Goal: Task Accomplishment & Management: Use online tool/utility

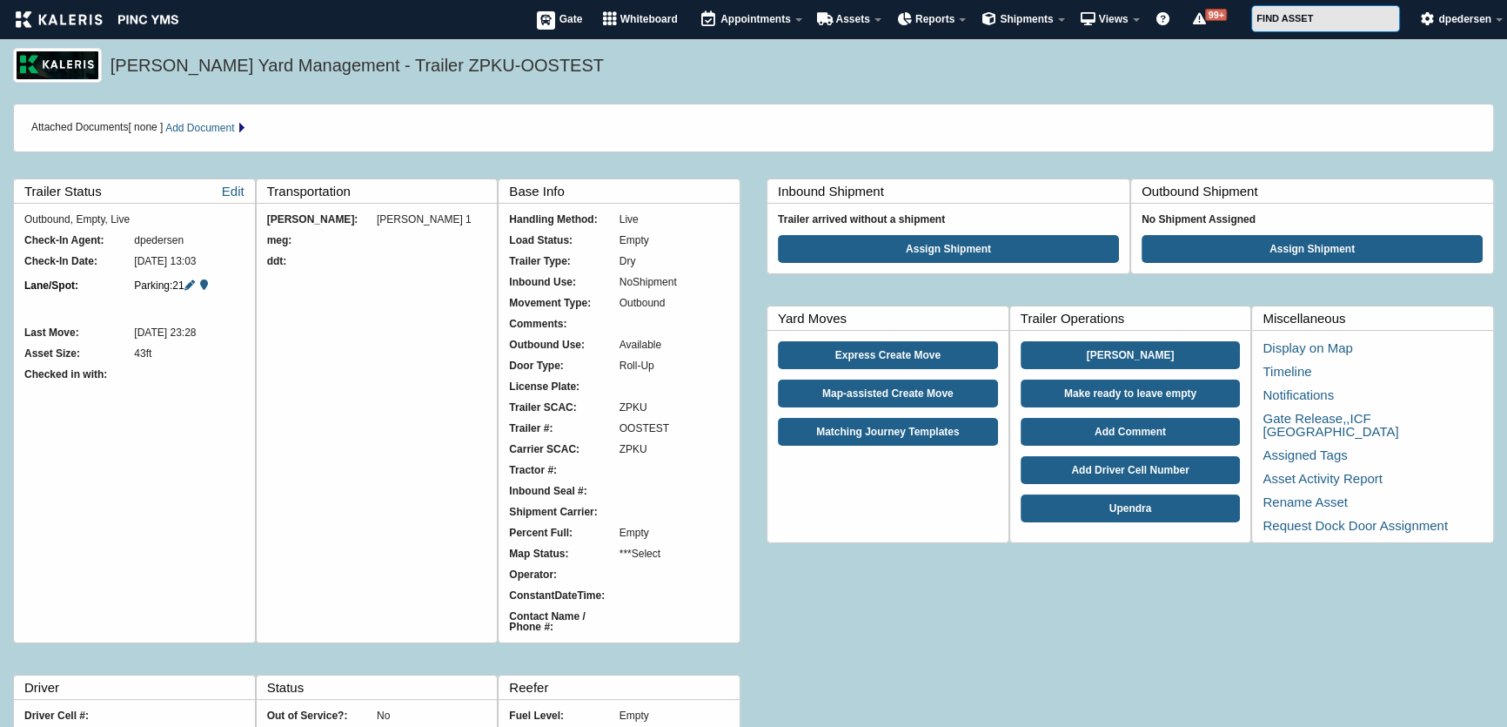
click at [542, 74] on h5 "Kaleris Yard Management - Trailer ZPKU-OOSTEST" at bounding box center [798, 68] width 1375 height 30
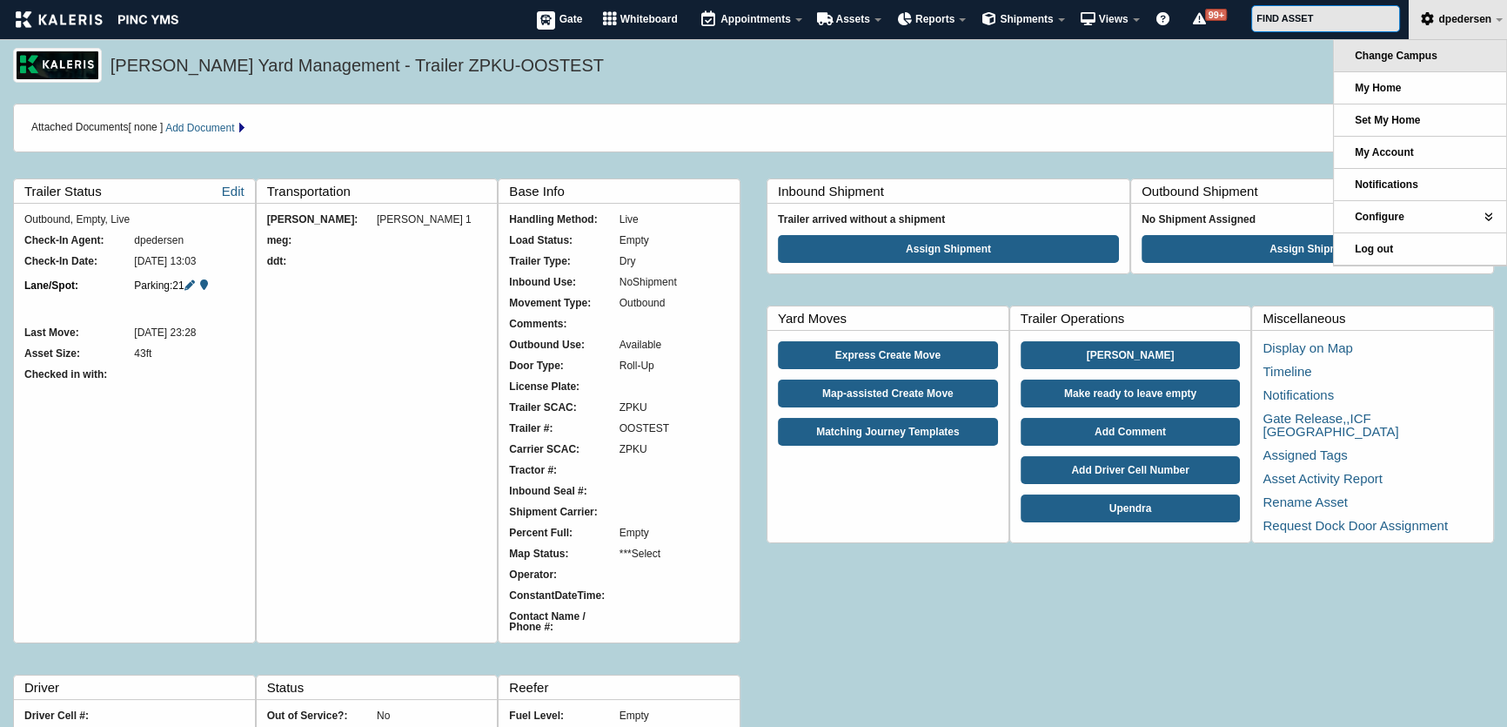
click at [1437, 64] on link "Change Campus" at bounding box center [1420, 55] width 172 height 31
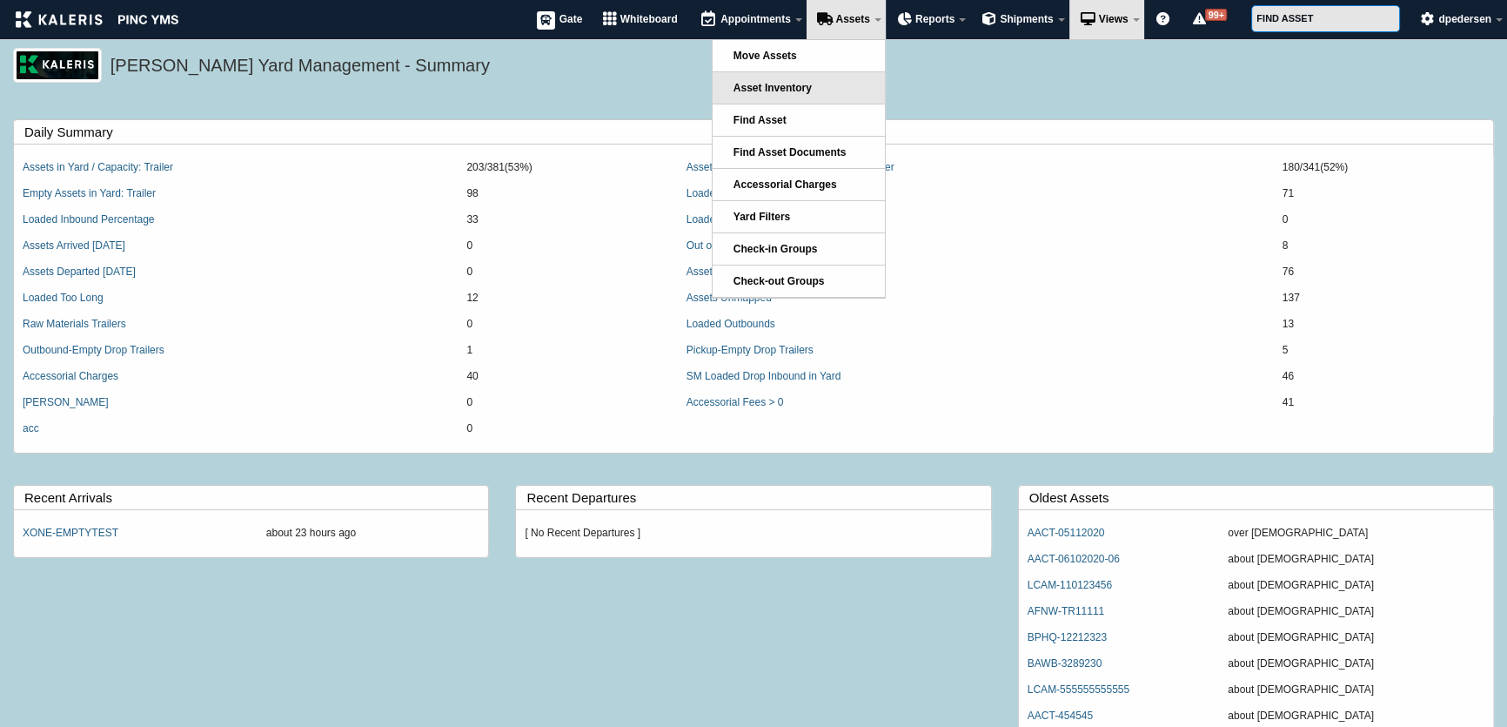
click at [795, 82] on span "Asset Inventory" at bounding box center [773, 88] width 78 height 12
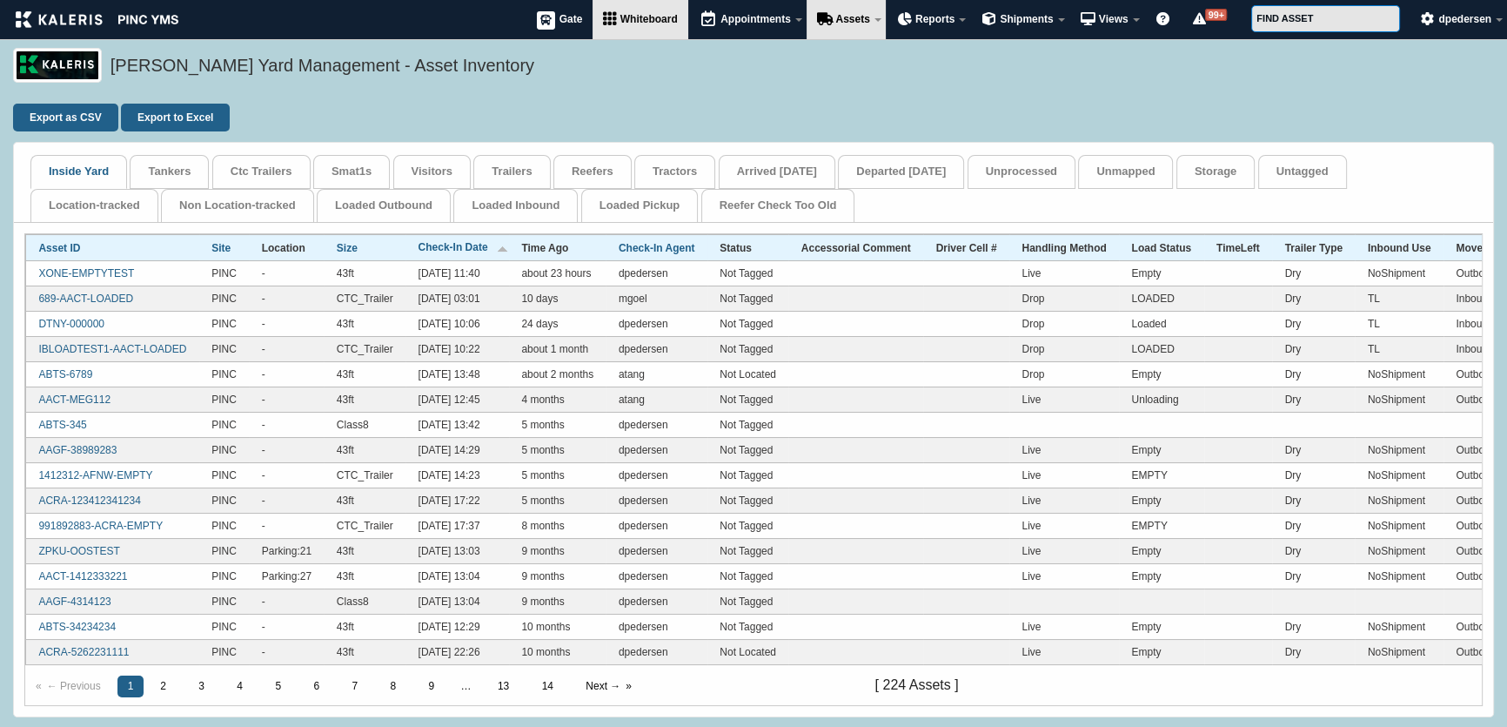
click at [650, 13] on span "Whiteboard" at bounding box center [648, 19] width 57 height 12
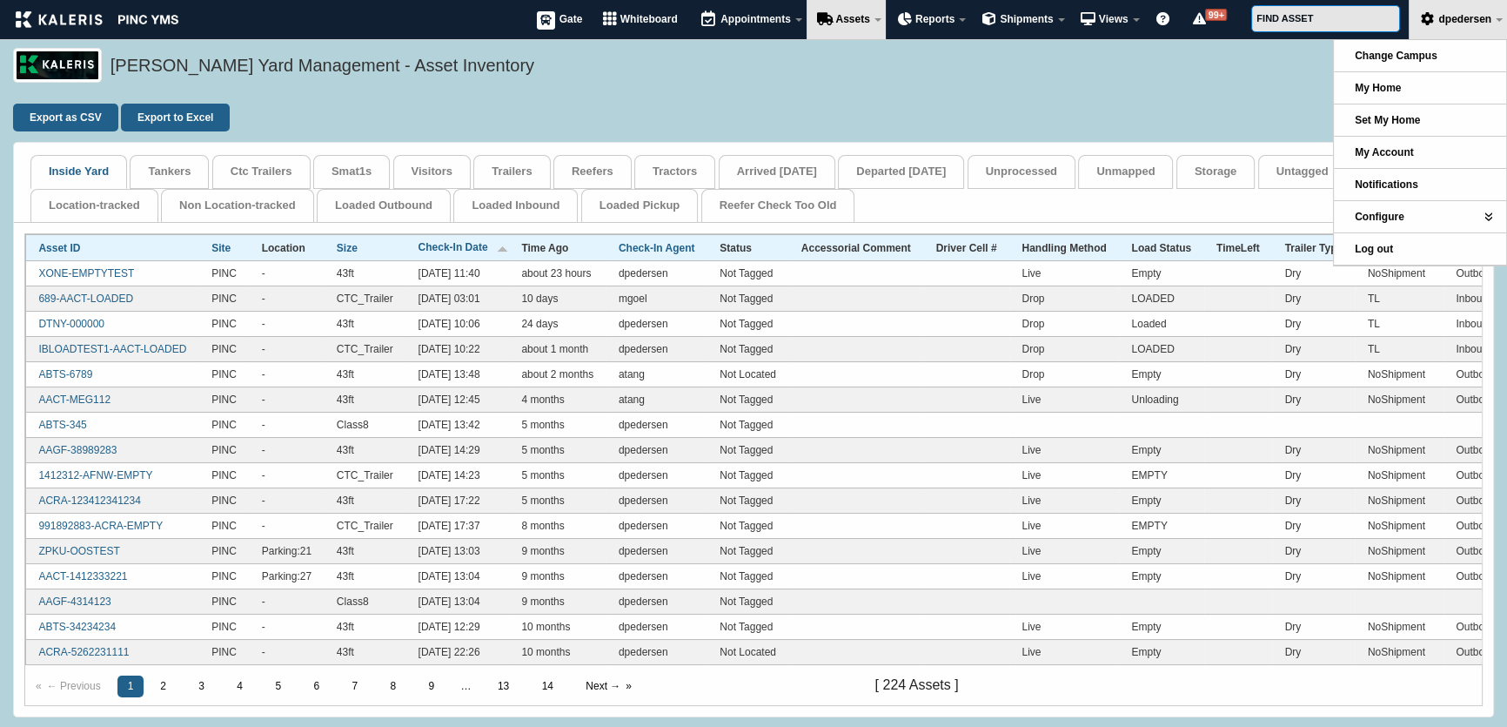
click at [1076, 84] on div "[PERSON_NAME] Yard Management - Asset Inventory" at bounding box center [753, 76] width 1507 height 56
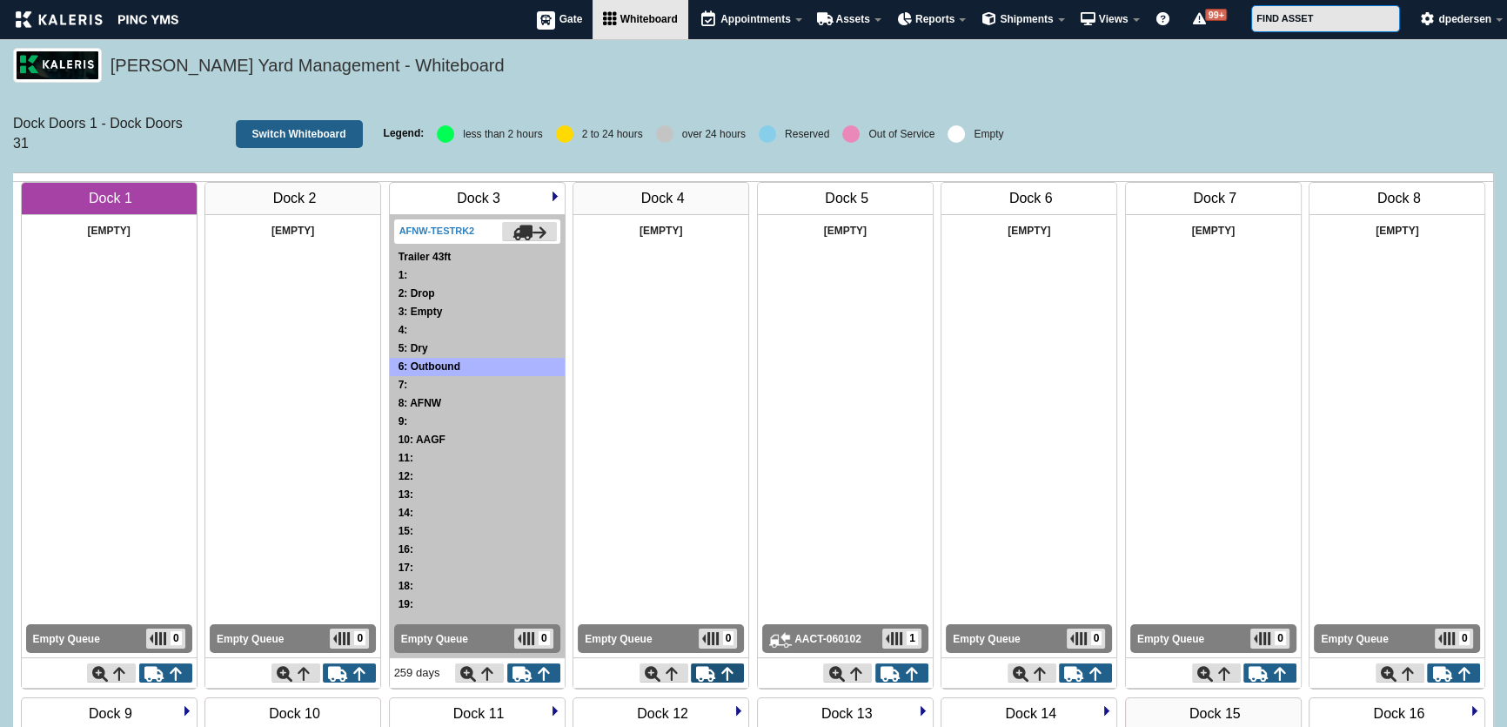
click at [722, 677] on icon at bounding box center [729, 674] width 17 height 16
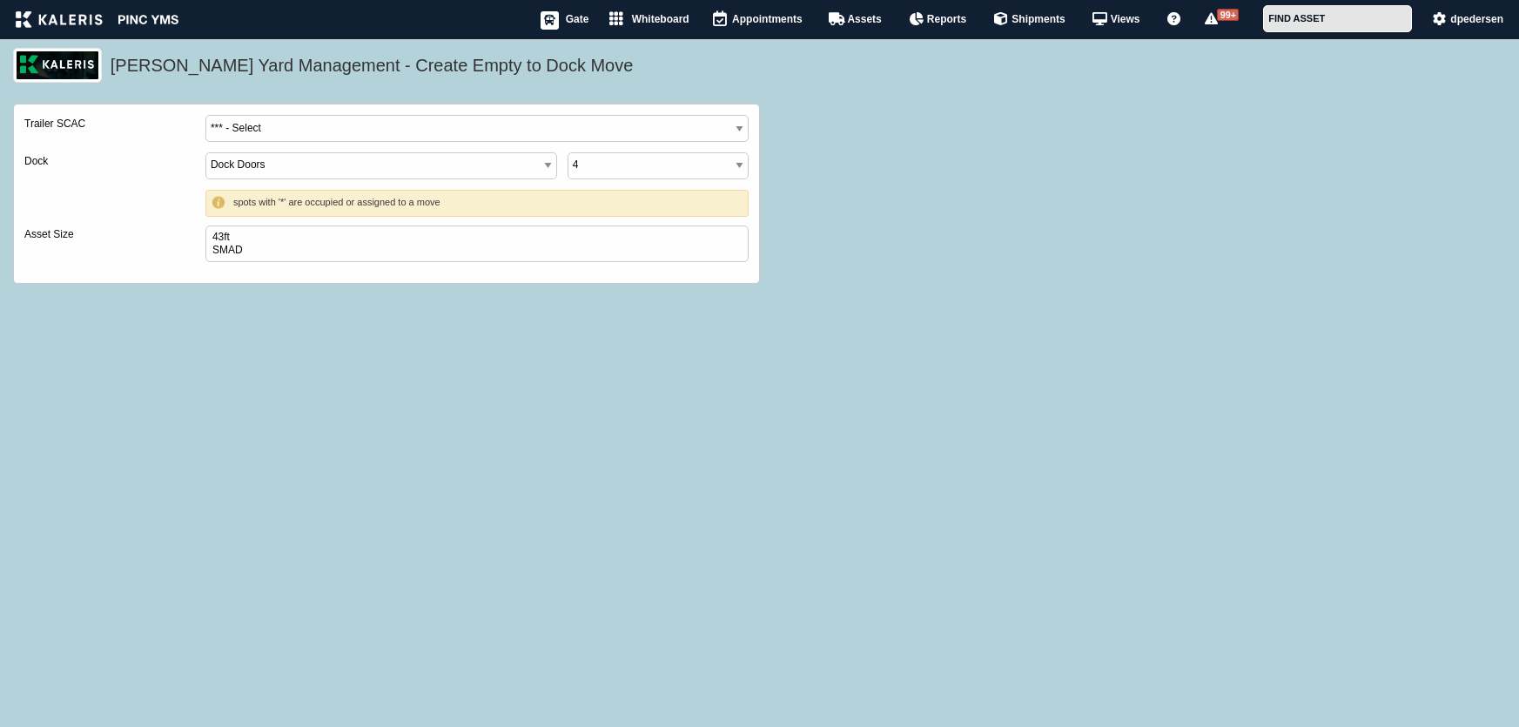
select select
select Assistant
select select
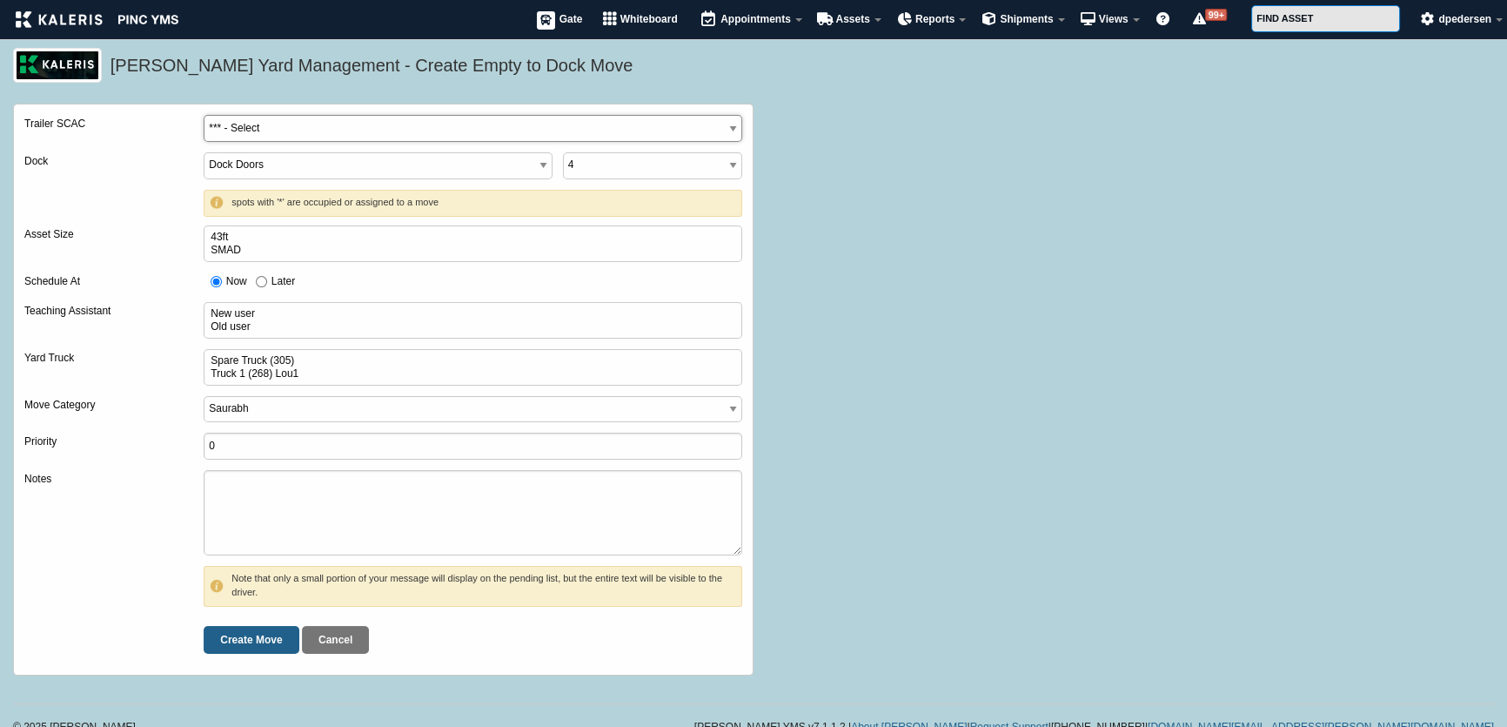
click at [334, 130] on SCAC "*** - Select AACT - AAA COOPER TRANSPORTATION AAGF - AMERICAN LOGISTICS, INC. A…" at bounding box center [473, 128] width 539 height 27
select SCAC "AFNW"
click at [204, 115] on SCAC "*** - Select AACT - AAA COOPER TRANSPORTATION AAGF - AMERICAN LOGISTICS, INC. A…" at bounding box center [473, 128] width 539 height 27
click at [255, 636] on input "Create Move" at bounding box center [251, 640] width 95 height 28
type input "Processing..."
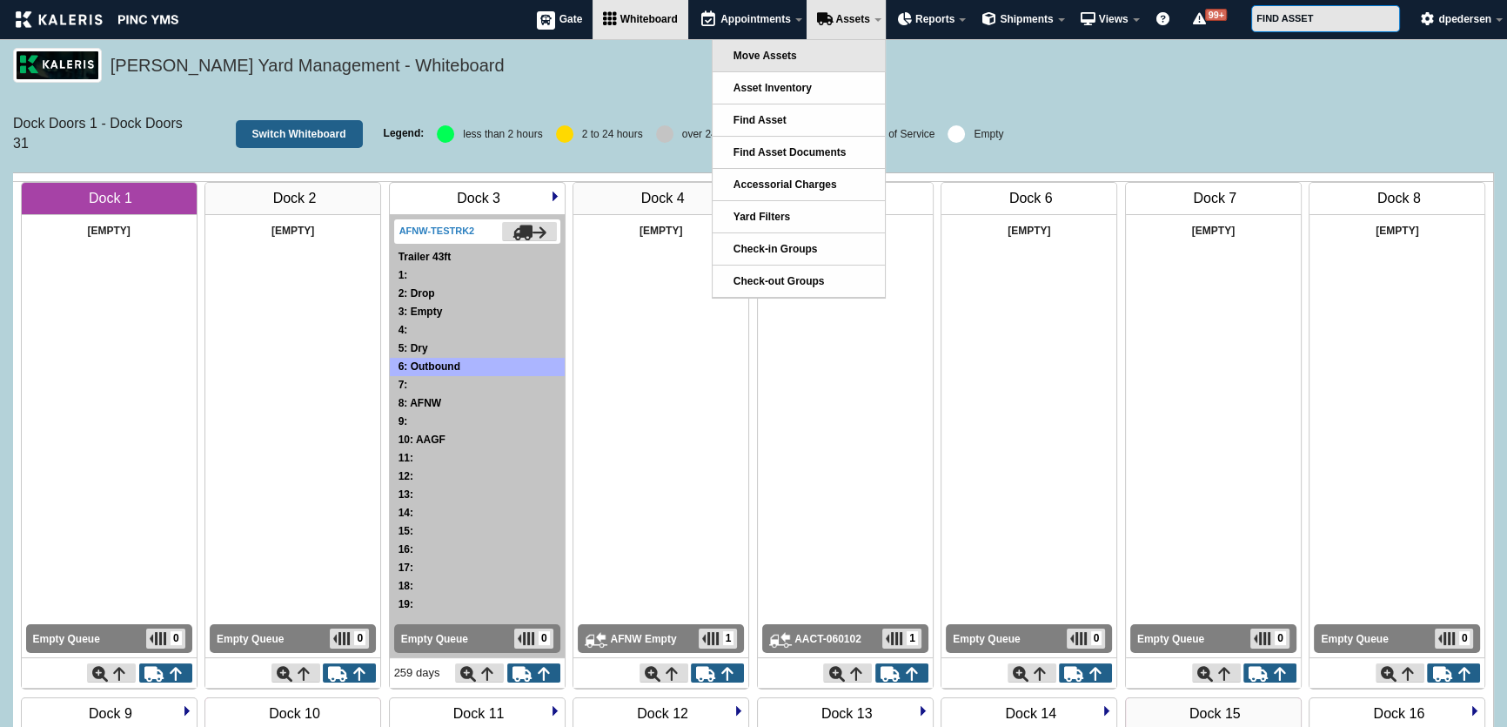
click at [791, 57] on span "Move Assets" at bounding box center [766, 56] width 64 height 12
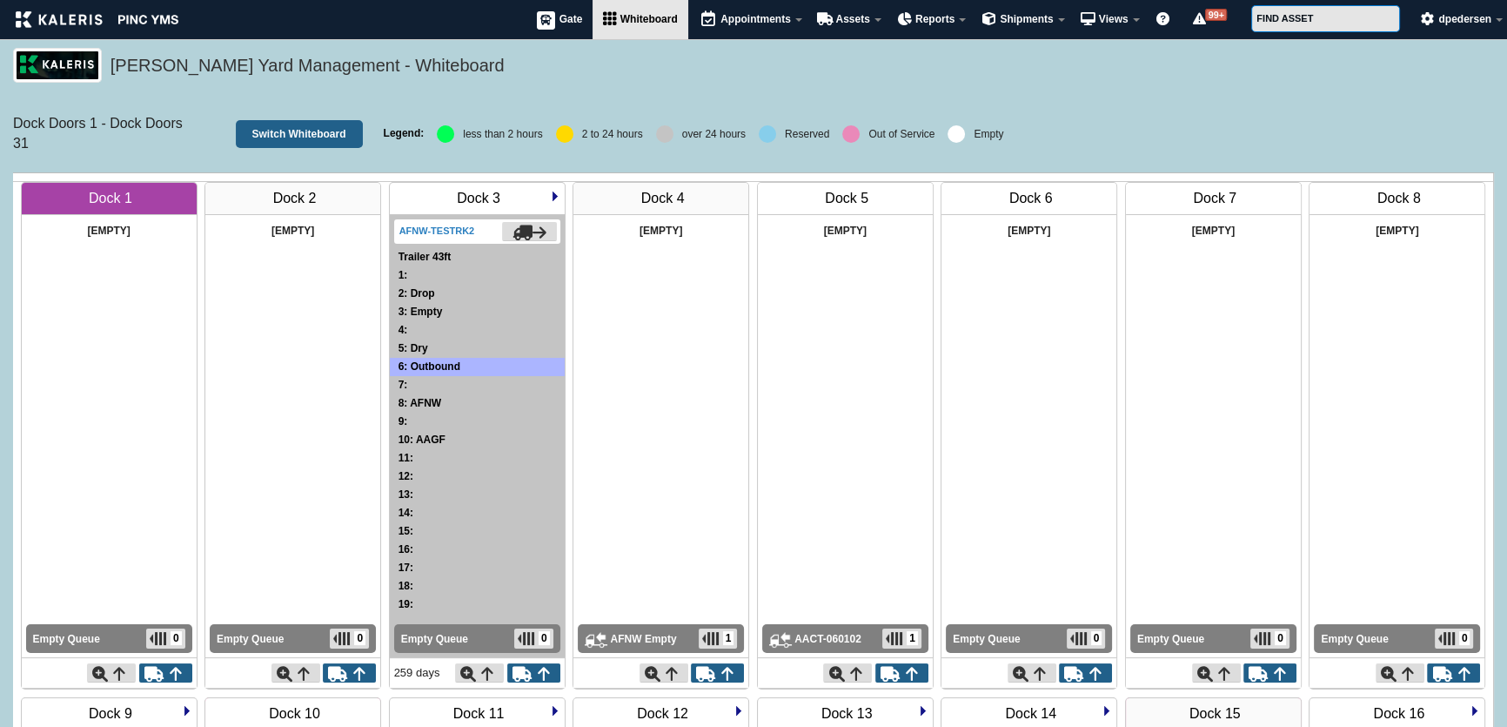
click at [502, 91] on div "Kaleris Yard Management - Whiteboard" at bounding box center [753, 76] width 1507 height 56
click at [547, 84] on div "Kaleris Yard Management - Whiteboard" at bounding box center [753, 76] width 1507 height 56
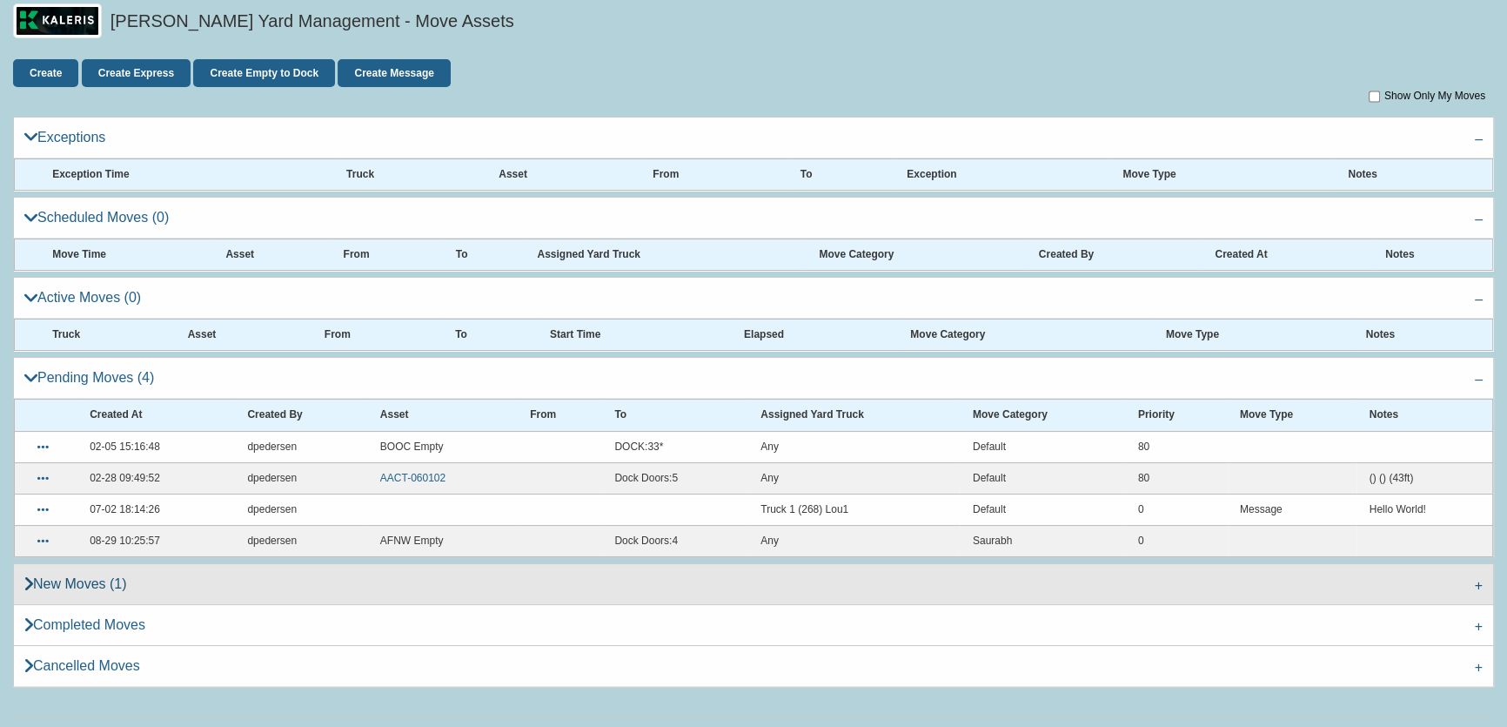
scroll to position [70, 0]
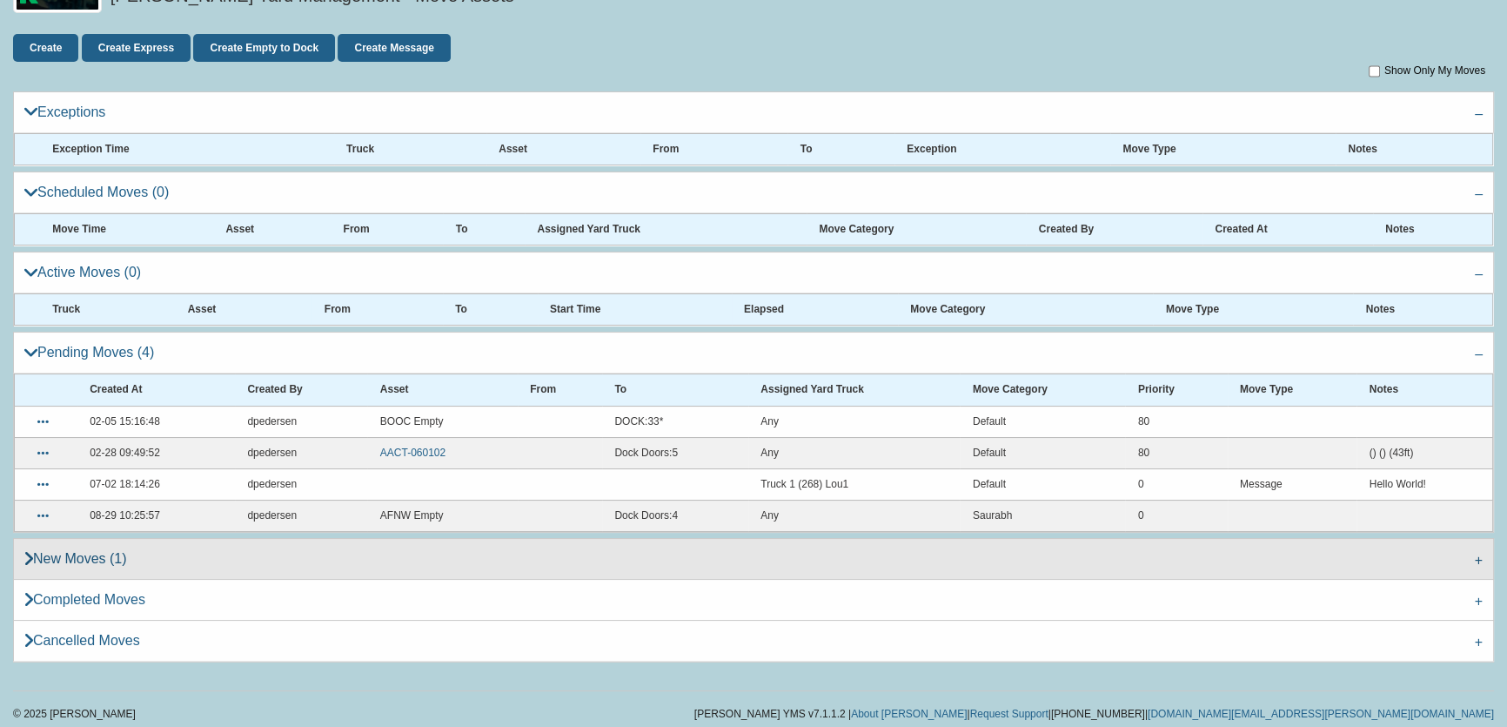
click at [54, 560] on link "New Moves (1)" at bounding box center [753, 558] width 1481 height 41
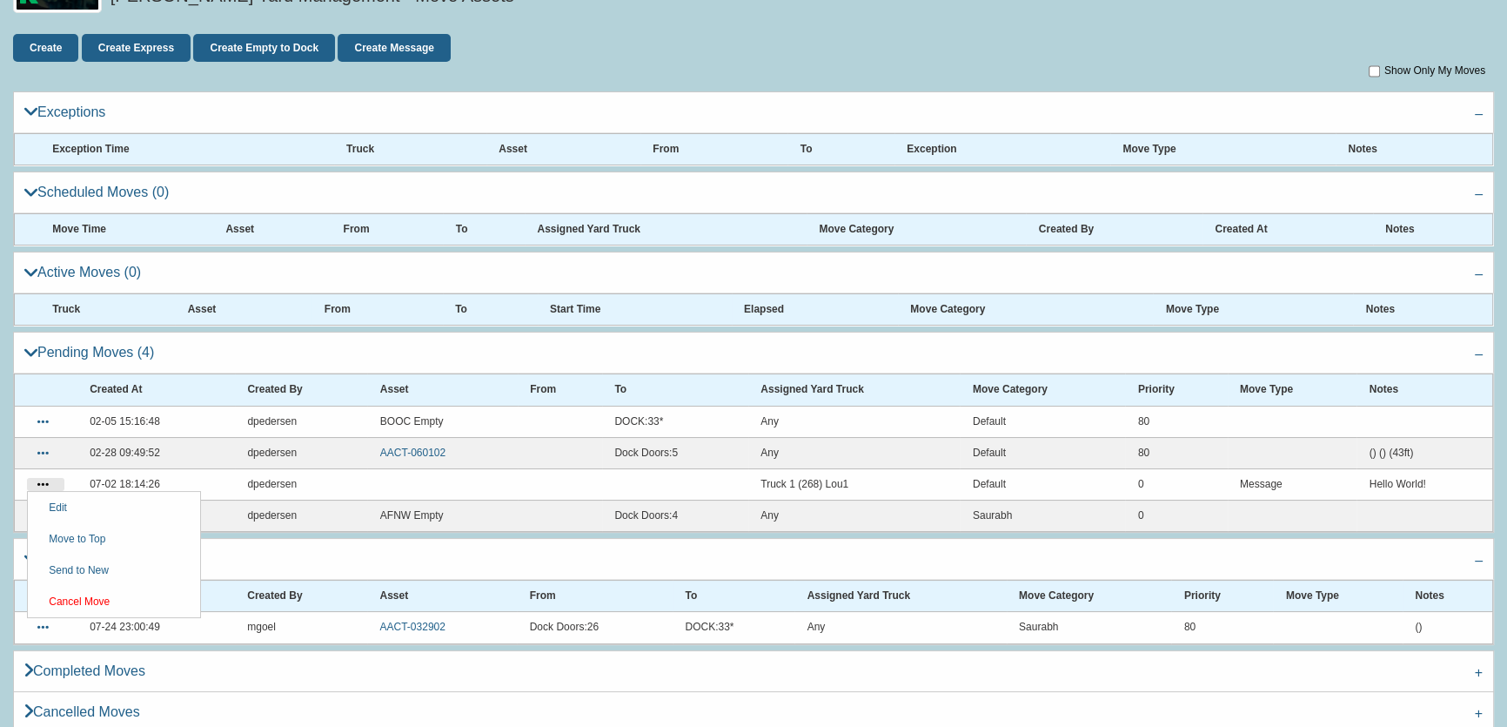
click at [88, 601] on link "Cancel Move" at bounding box center [114, 601] width 172 height 31
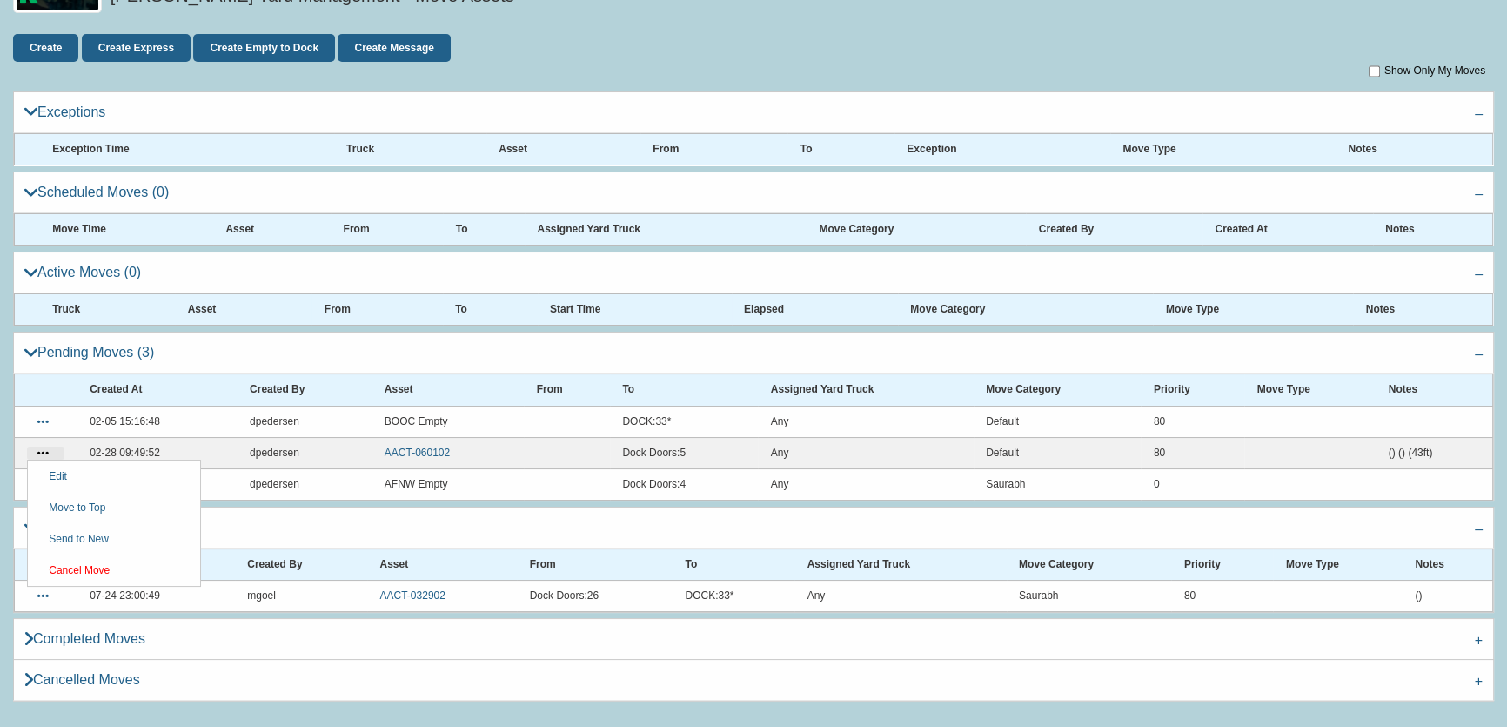
click at [92, 576] on link "Cancel Move" at bounding box center [114, 569] width 172 height 31
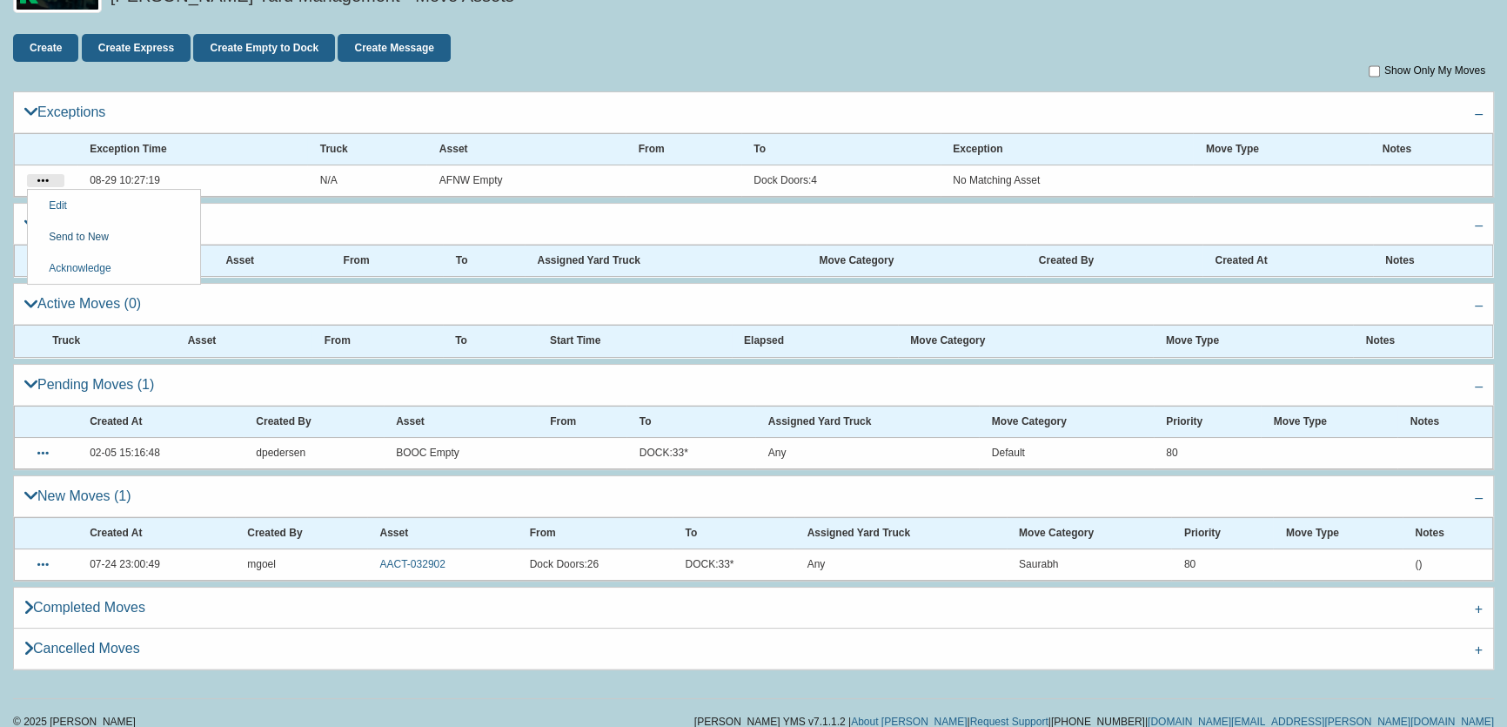
click at [81, 234] on link "Send to New" at bounding box center [114, 236] width 172 height 31
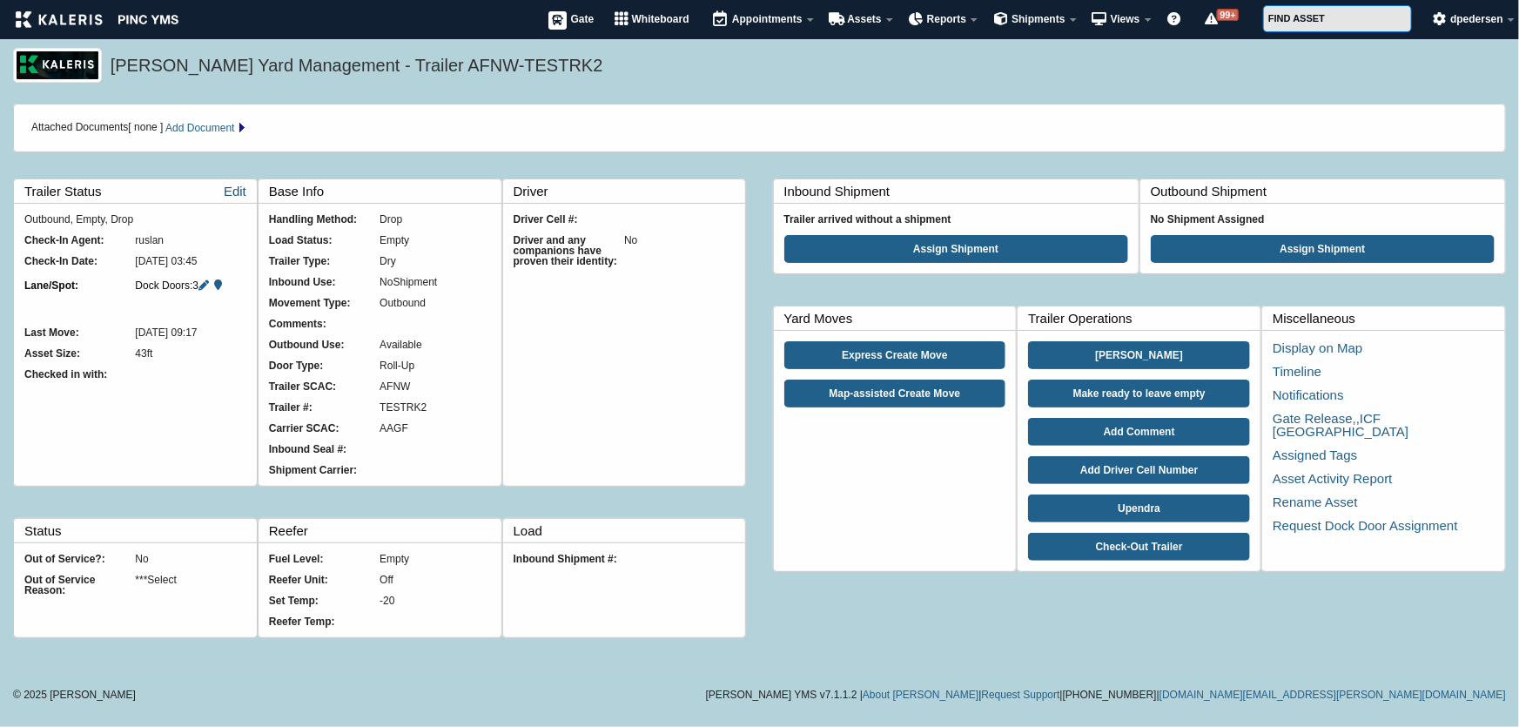
click at [233, 186] on link "Edit" at bounding box center [235, 190] width 23 height 23
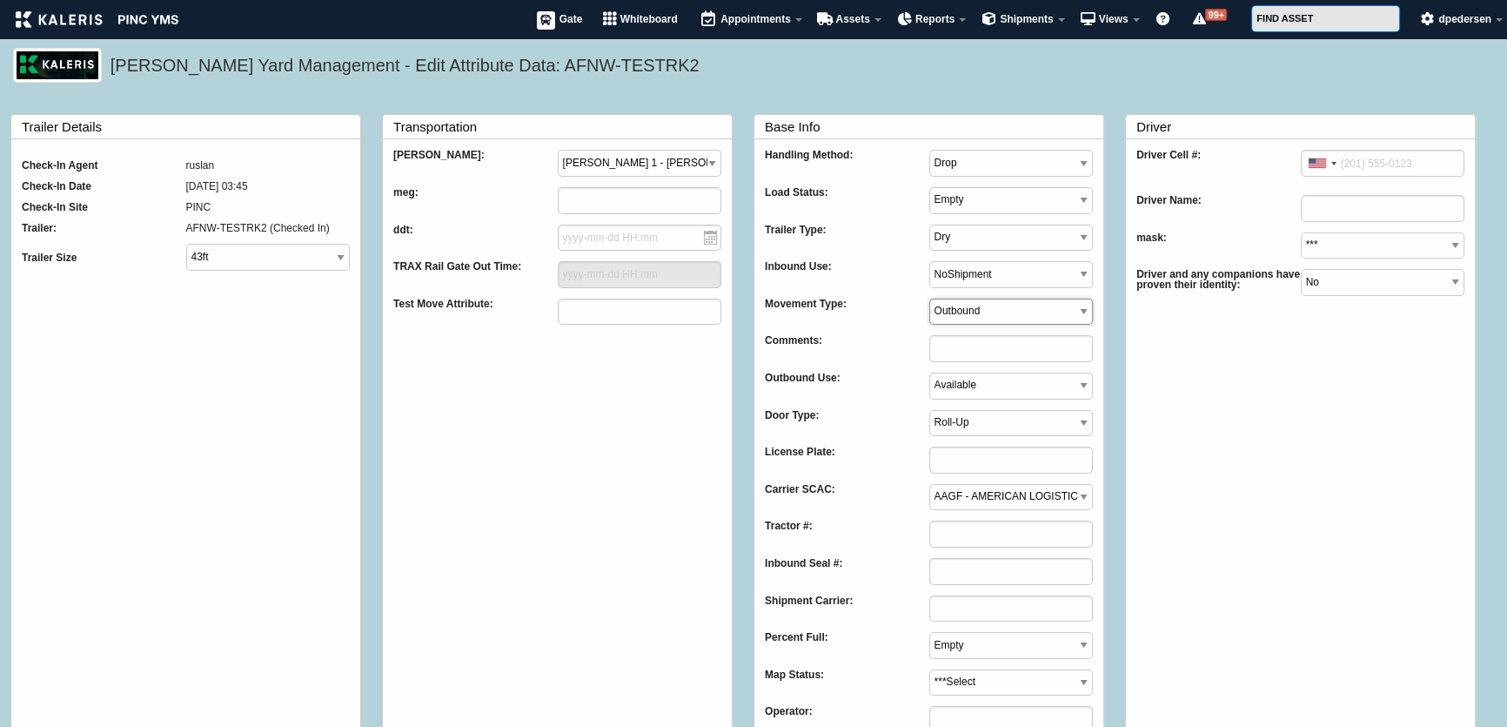
click at [1029, 305] on select "Inbound Outbound Relay Storage Maintenance Pickup Overweight" at bounding box center [1011, 312] width 164 height 27
click at [1036, 385] on select "DoNotReuse TL Available" at bounding box center [1011, 385] width 164 height 27
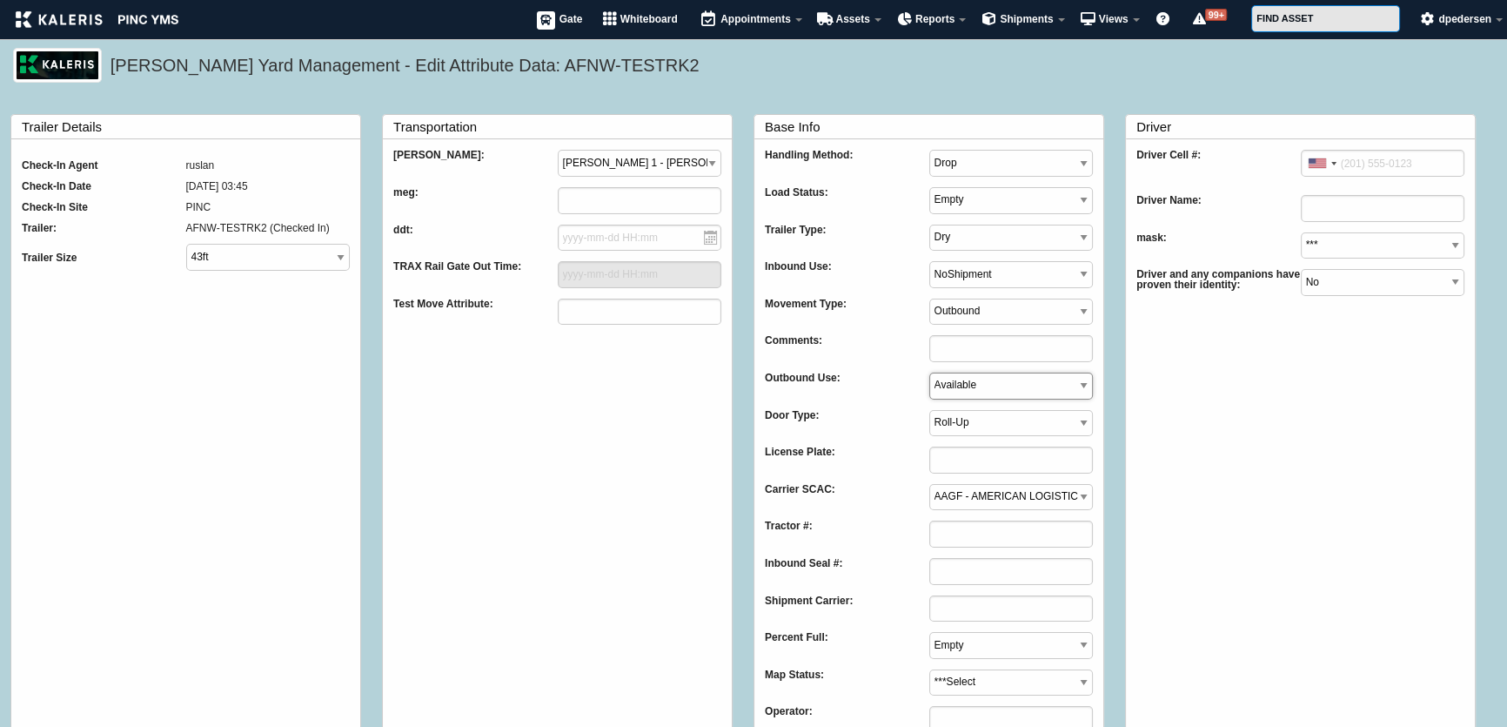
click at [1036, 385] on select "DoNotReuse TL Available" at bounding box center [1011, 385] width 164 height 27
